Goal: Task Accomplishment & Management: Complete application form

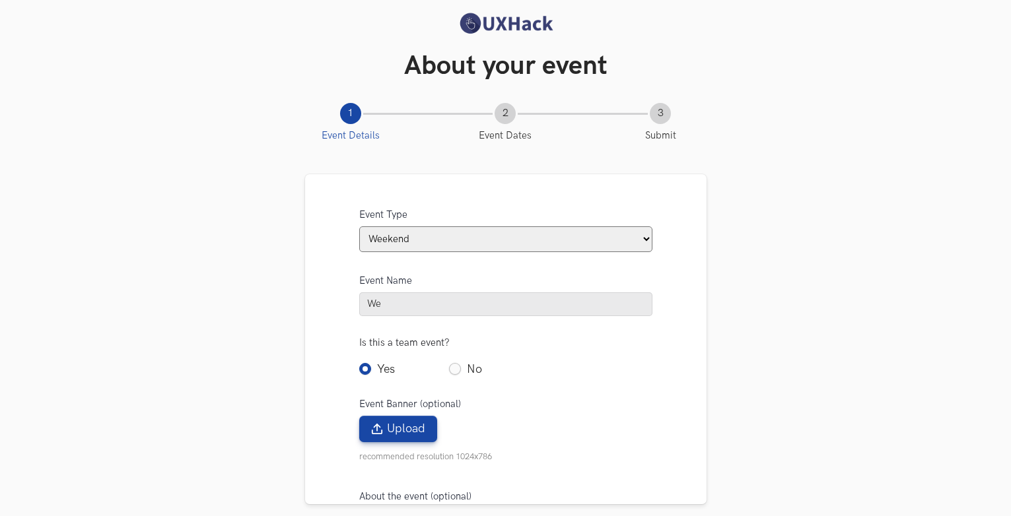
select select "Weekend"
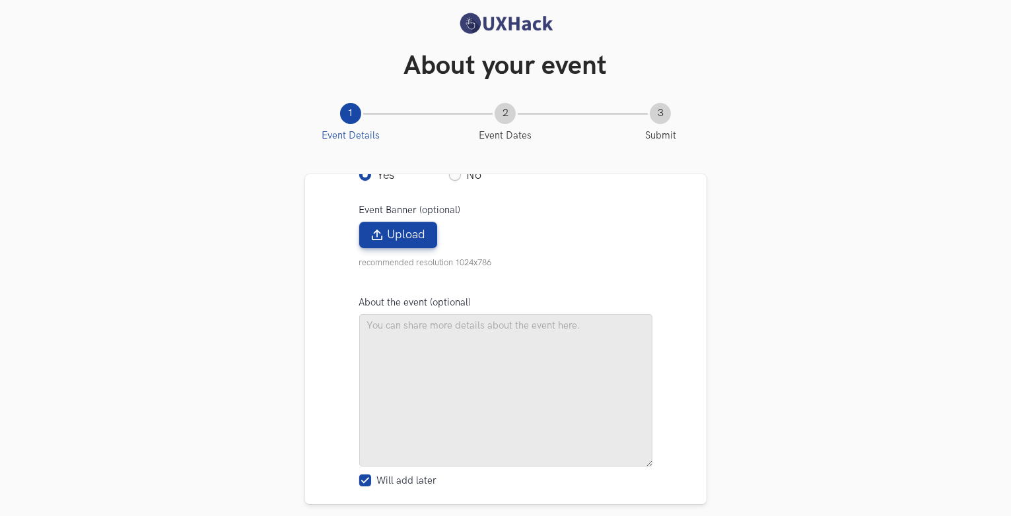
scroll to position [195, 0]
type input "Weekend Hackathon #80"
click at [454, 178] on label "No" at bounding box center [465, 174] width 33 height 17
click at [454, 364] on input "No" at bounding box center [455, 370] width 12 height 12
radio input "true"
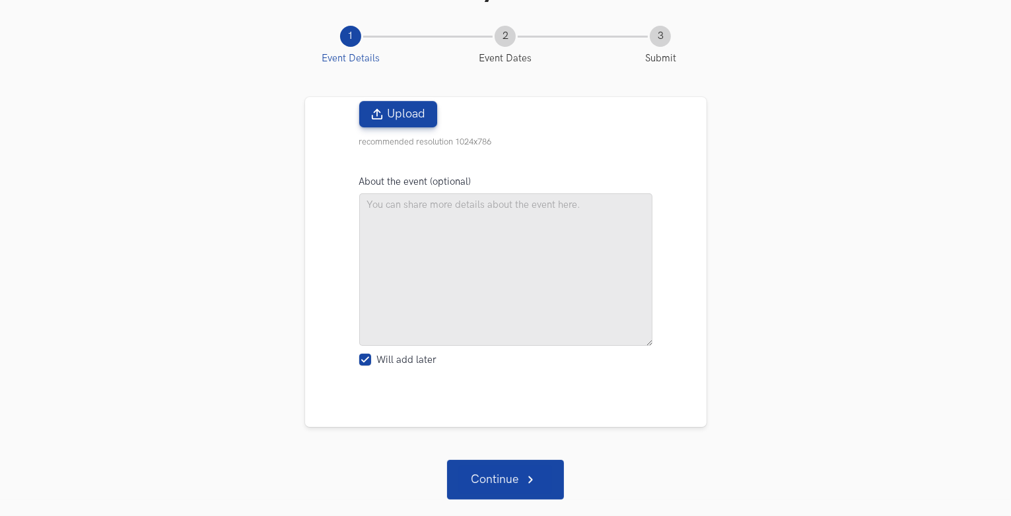
scroll to position [77, 0]
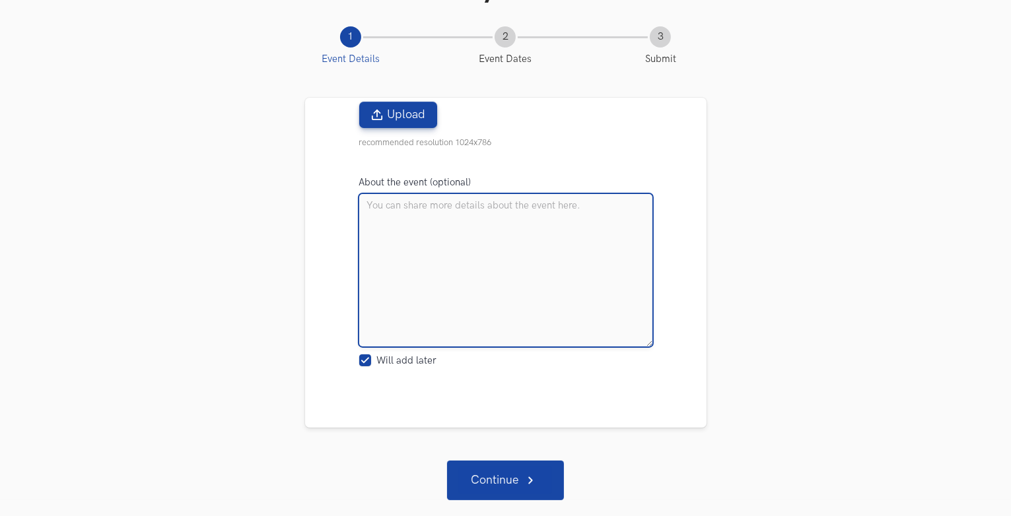
click at [429, 233] on textarea at bounding box center [505, 270] width 293 height 153
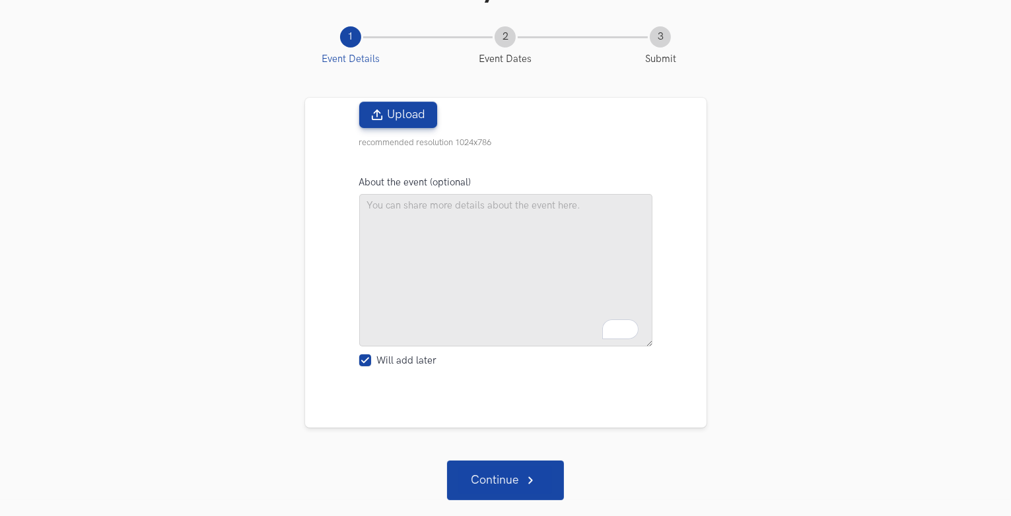
scroll to position [240, 0]
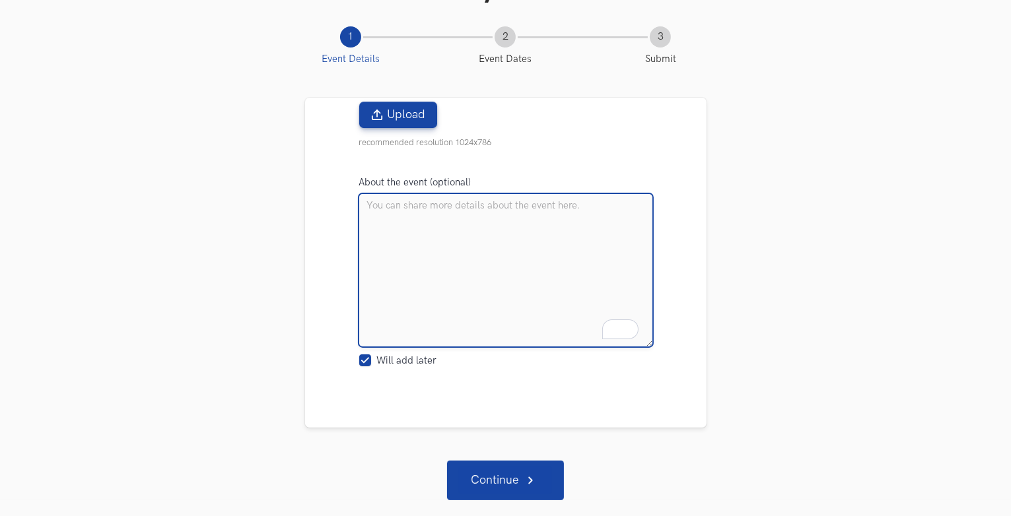
paste textarea "The Income Tax return filing portal is used by millions of tax payers to file t…"
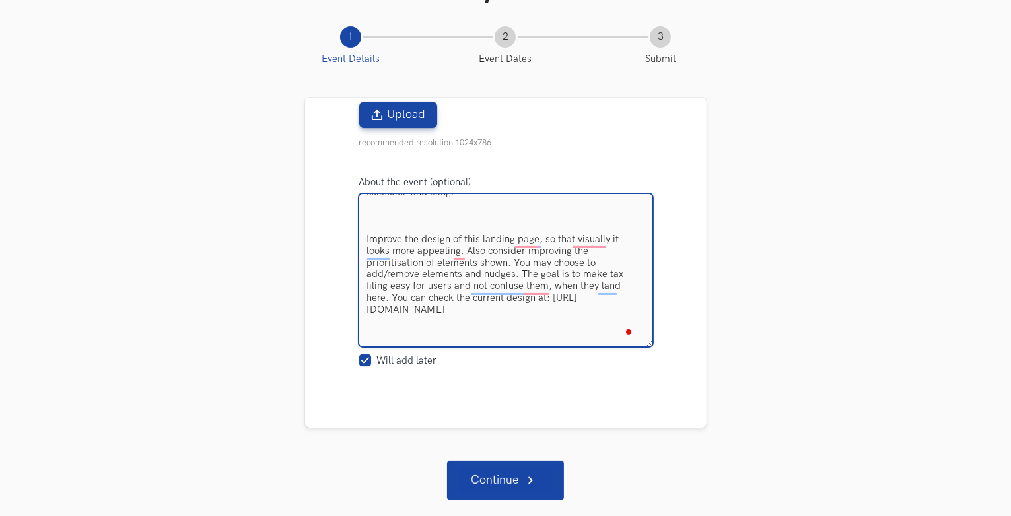
scroll to position [0, 0]
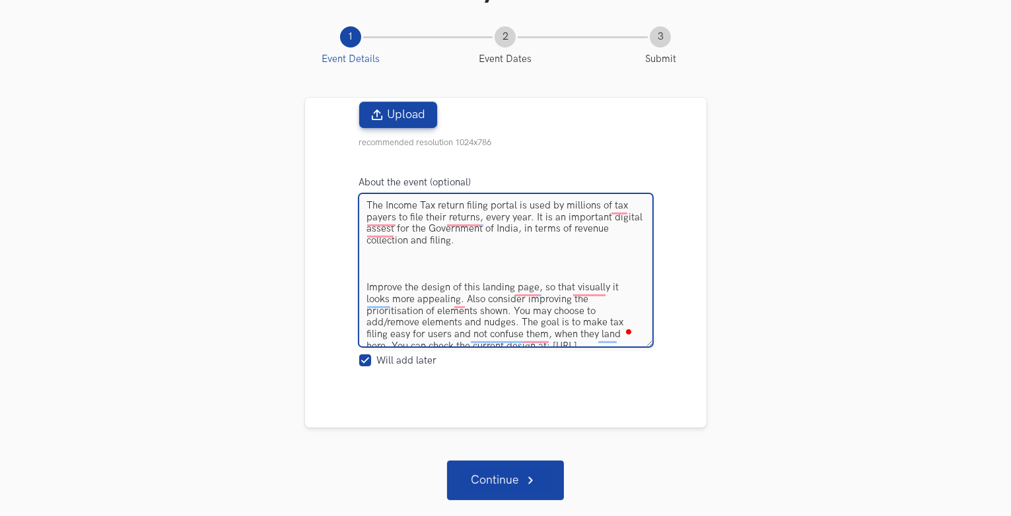
click at [396, 273] on textarea "The Income Tax return filing portal is used by millions of tax payers to file t…" at bounding box center [505, 270] width 293 height 153
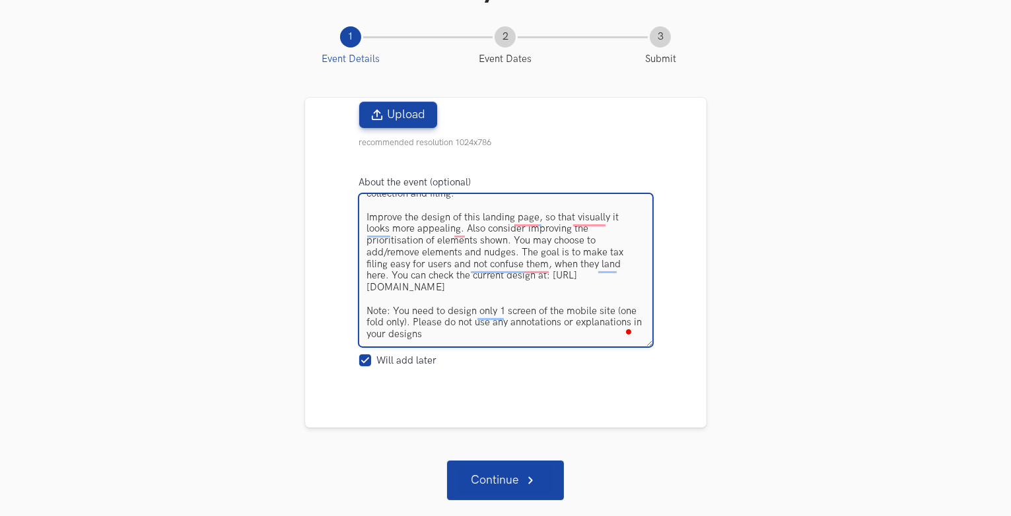
type textarea "The Income Tax return filing portal is used by millions of tax payers to file t…"
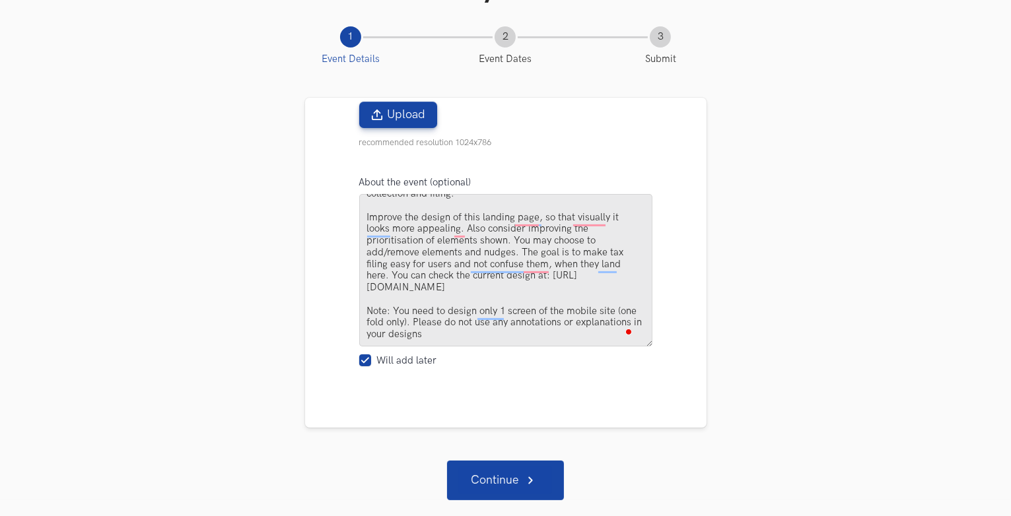
click at [363, 362] on label "Will add later" at bounding box center [398, 362] width 78 height 14
click at [653, 434] on input "Will add later" at bounding box center [659, 440] width 12 height 12
checkbox input "false"
click at [478, 475] on div "Continue" at bounding box center [505, 481] width 93 height 28
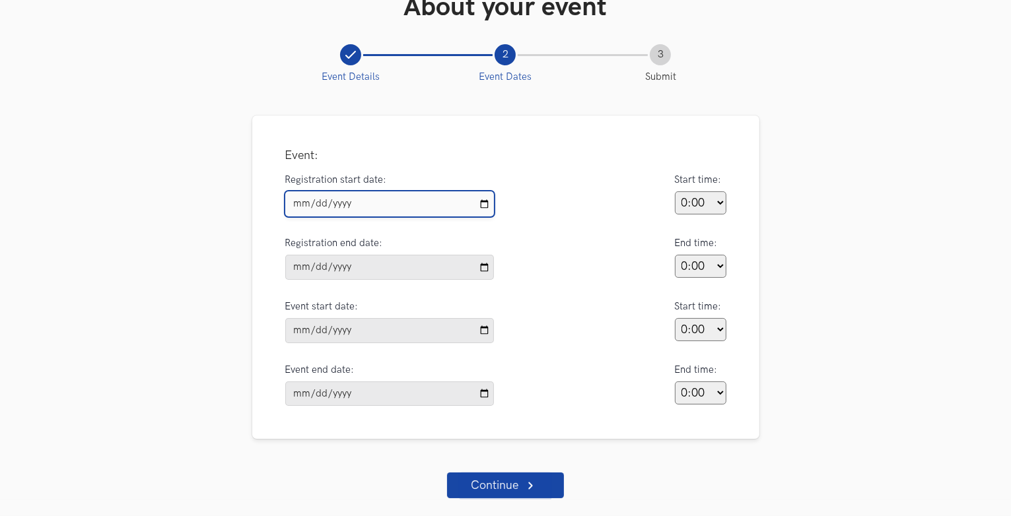
click at [385, 202] on input "Registration start date:" at bounding box center [389, 204] width 209 height 25
type input "2025-08-22"
click at [704, 203] on select "0:00 1:00 2:00 3:00 4:00 5:00 6:00 7:00 8:00 9:00 10:00 11:00 12:00 13:00 14:00…" at bounding box center [701, 203] width 52 height 23
select select "22:00"
click at [675, 192] on select "0:00 1:00 2:00 3:00 4:00 5:00 6:00 7:00 8:00 9:00 10:00 11:00 12:00 13:00 14:00…" at bounding box center [701, 203] width 52 height 23
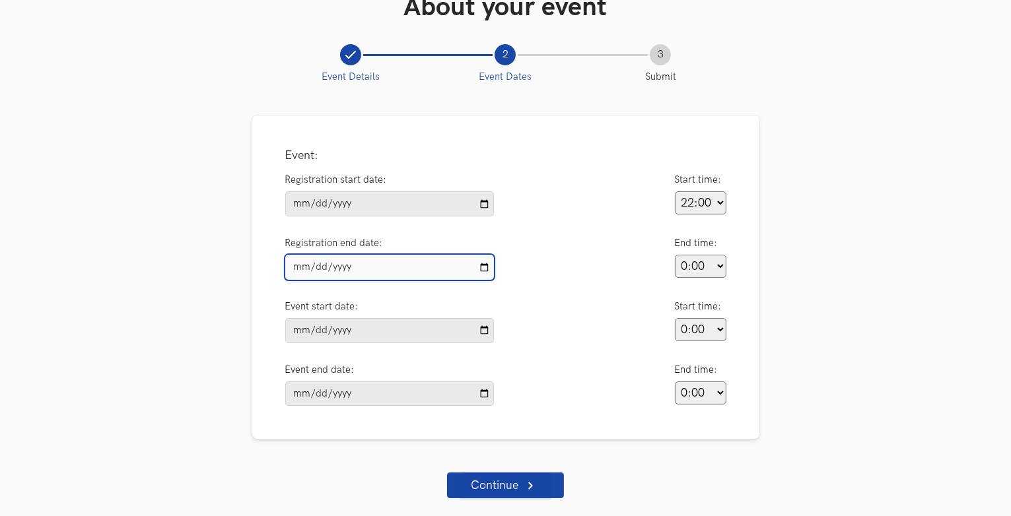
click at [358, 267] on input "Registration end date:" at bounding box center [389, 267] width 209 height 25
type input "2025-08-25"
click at [700, 258] on select "0:00 1:00 2:00 3:00 4:00 5:00 6:00 7:00 8:00 9:00 10:00 11:00 12:00 13:00 14:00…" at bounding box center [701, 266] width 52 height 23
select select "10:00"
click at [675, 255] on select "0:00 1:00 2:00 3:00 4:00 5:00 6:00 7:00 8:00 9:00 10:00 11:00 12:00 13:00 14:00…" at bounding box center [701, 266] width 52 height 23
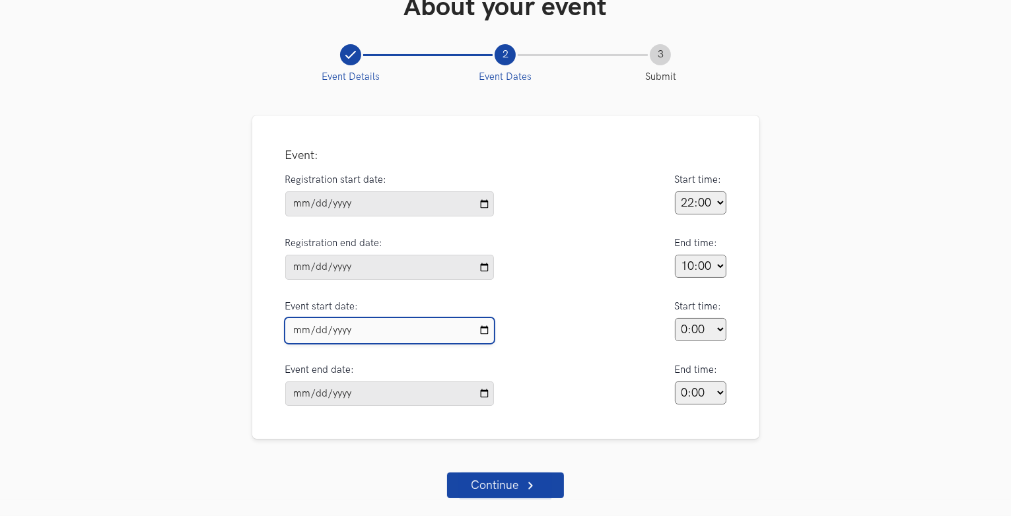
click at [386, 328] on input "Event start date:" at bounding box center [389, 330] width 209 height 25
type input "2025-08-22"
click at [701, 326] on select "0:00 1:00 2:00 3:00 4:00 5:00 6:00 7:00 8:00 9:00 10:00 11:00 12:00 13:00 14:00…" at bounding box center [701, 329] width 52 height 23
select select "22:00"
click at [675, 318] on select "0:00 1:00 2:00 3:00 4:00 5:00 6:00 7:00 8:00 9:00 10:00 11:00 12:00 13:00 14:00…" at bounding box center [701, 329] width 52 height 23
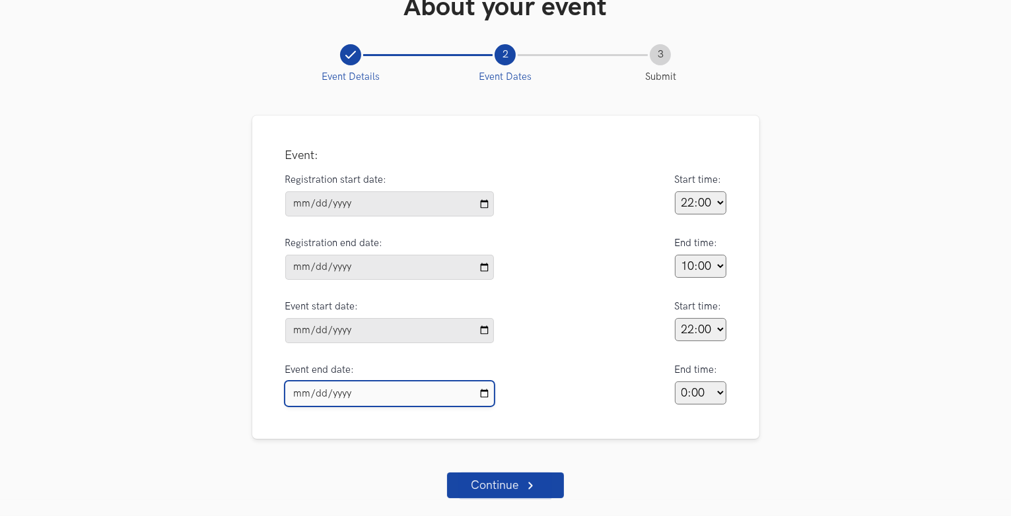
click at [365, 393] on input "Event end date:" at bounding box center [389, 394] width 209 height 25
click at [380, 382] on input "2025-08-22" at bounding box center [389, 394] width 209 height 25
click at [371, 395] on input "2025-08-22" at bounding box center [389, 394] width 209 height 25
click at [483, 395] on input "2025-08-22" at bounding box center [389, 394] width 209 height 25
type input "2025-08-25"
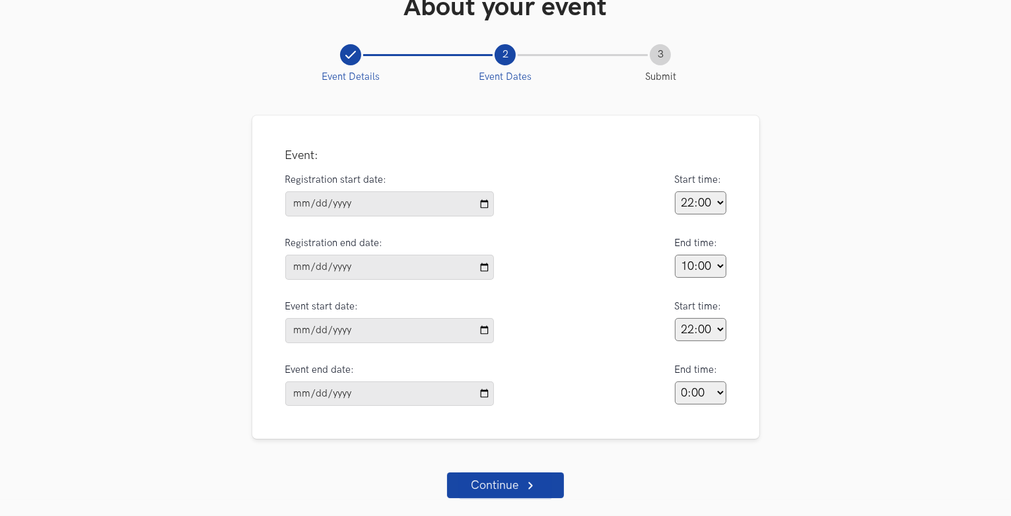
click at [703, 385] on select "0:00 1:00 2:00 3:00 4:00 5:00 6:00 7:00 8:00 9:00 10:00 11:00 12:00 13:00 14:00…" at bounding box center [701, 393] width 52 height 23
select select "10:00"
click at [675, 382] on select "0:00 1:00 2:00 3:00 4:00 5:00 6:00 7:00 8:00 9:00 10:00 11:00 12:00 13:00 14:00…" at bounding box center [701, 393] width 52 height 23
click at [513, 492] on span "Continue" at bounding box center [495, 486] width 48 height 12
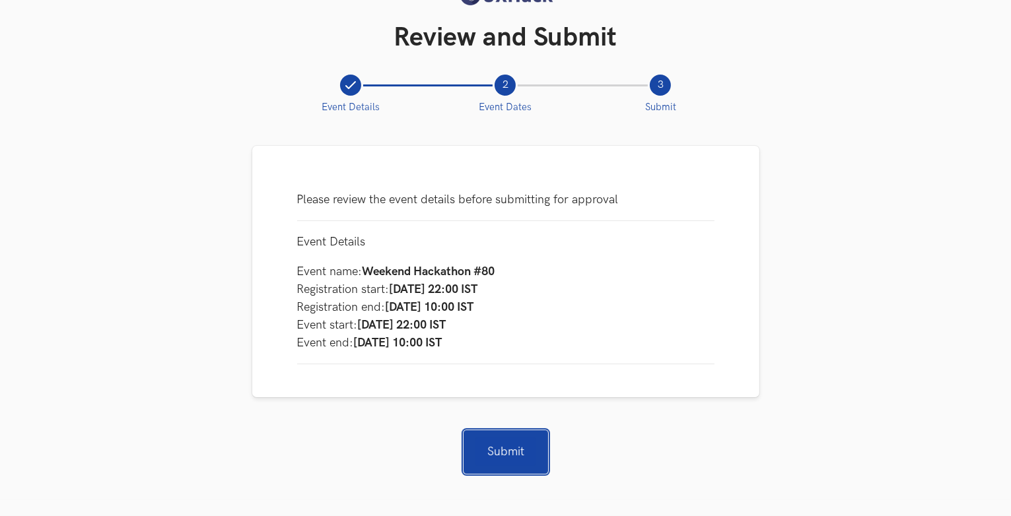
click at [518, 452] on span "Submit" at bounding box center [506, 453] width 61 height 28
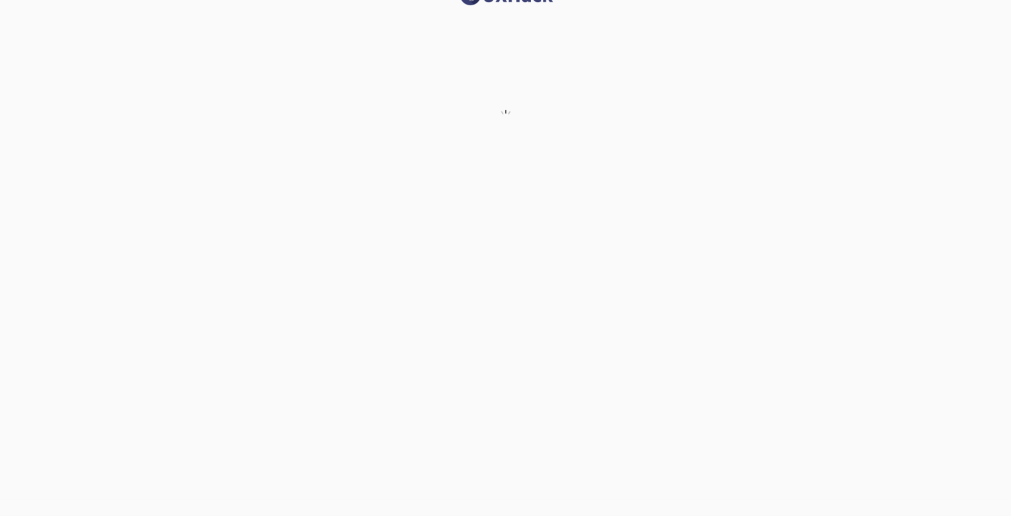
scroll to position [0, 0]
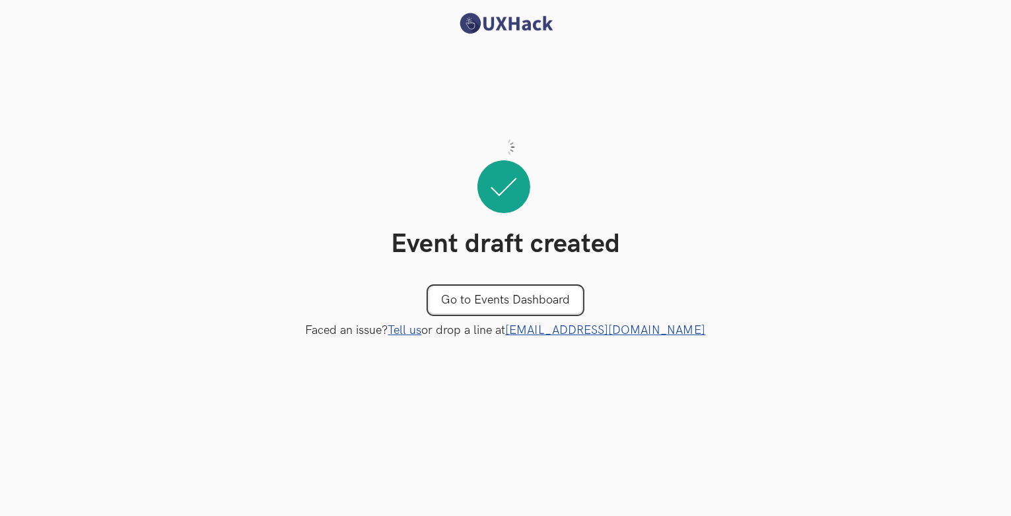
click at [517, 306] on link "Go to Events Dashboard" at bounding box center [505, 300] width 153 height 26
